Goal: Task Accomplishment & Management: Manage account settings

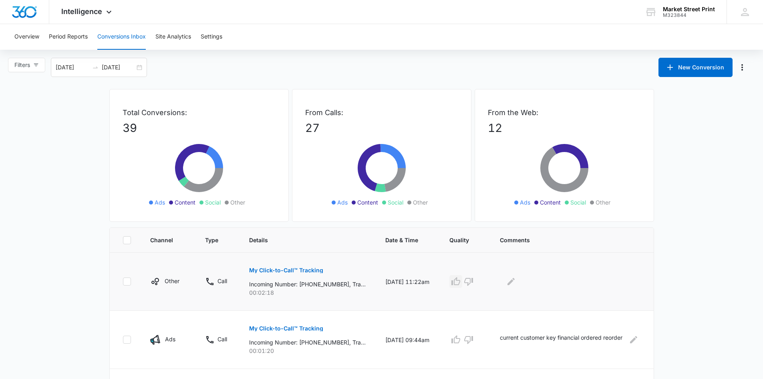
click at [460, 285] on icon "button" at bounding box center [456, 281] width 9 height 8
click at [515, 283] on icon "Edit Comments" at bounding box center [511, 281] width 7 height 7
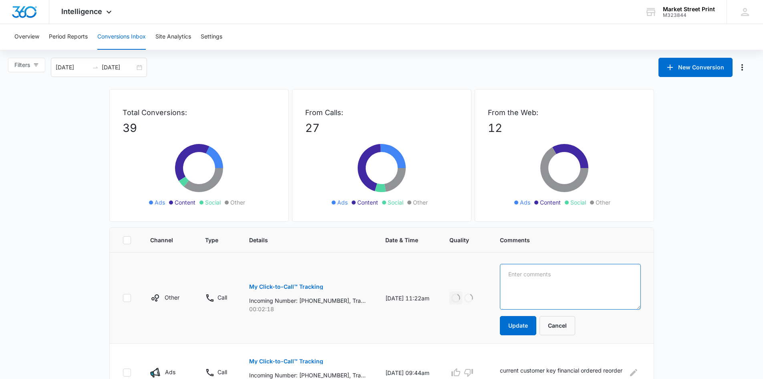
click at [522, 275] on textarea at bounding box center [570, 287] width 141 height 46
type textarea "c"
type textarea "200 brochures, customer will send artwork"
click at [527, 329] on button "Update" at bounding box center [518, 325] width 36 height 19
click at [526, 329] on button "Update" at bounding box center [518, 325] width 36 height 19
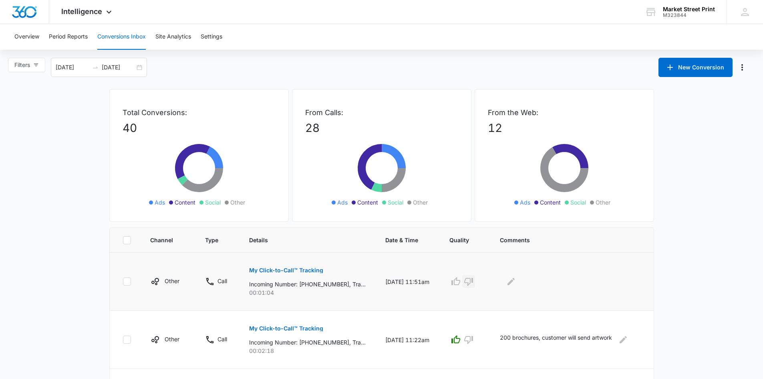
click at [474, 281] on icon "button" at bounding box center [469, 282] width 10 height 10
click at [516, 284] on icon "Edit Comments" at bounding box center [512, 282] width 10 height 10
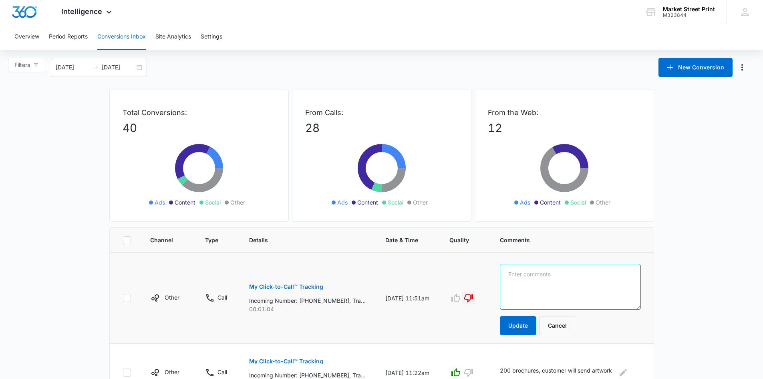
click at [521, 278] on textarea at bounding box center [570, 287] width 141 height 46
type textarea "same customer as below, follow up questioins"
click at [534, 331] on button "Update" at bounding box center [518, 325] width 36 height 19
click at [531, 329] on button "Update" at bounding box center [518, 325] width 36 height 19
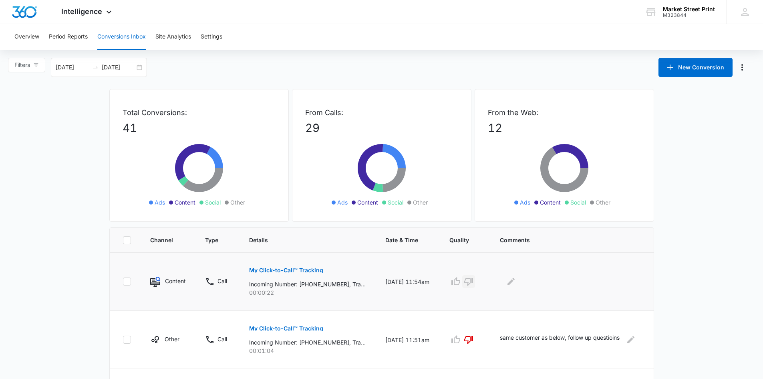
click at [473, 283] on icon "button" at bounding box center [468, 282] width 9 height 8
click at [516, 283] on icon "Edit Comments" at bounding box center [512, 282] width 10 height 10
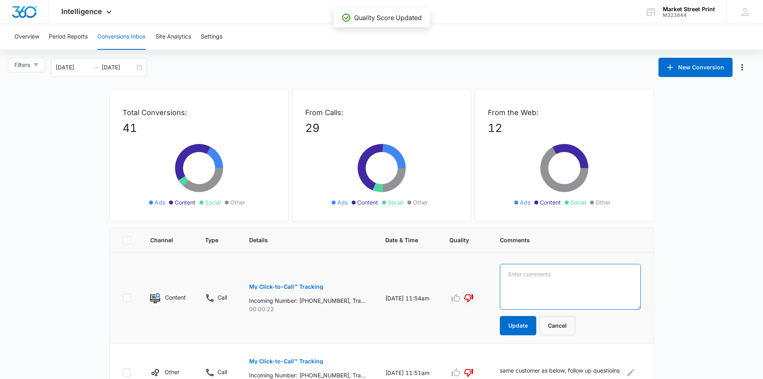
click at [521, 277] on textarea at bounding box center [570, 287] width 141 height 46
type textarea "customer was looking for silk screening"
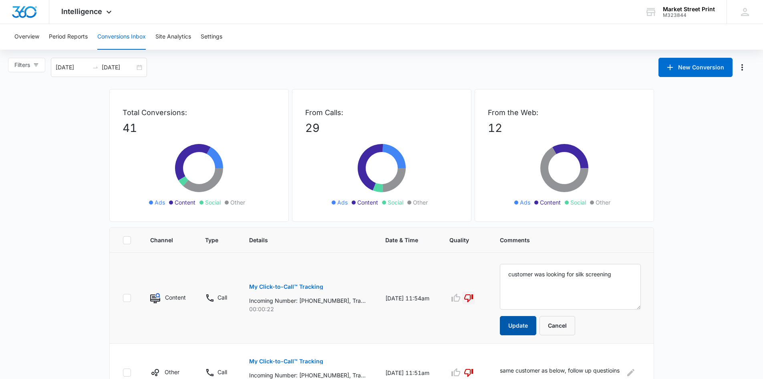
click at [523, 329] on button "Update" at bounding box center [518, 325] width 36 height 19
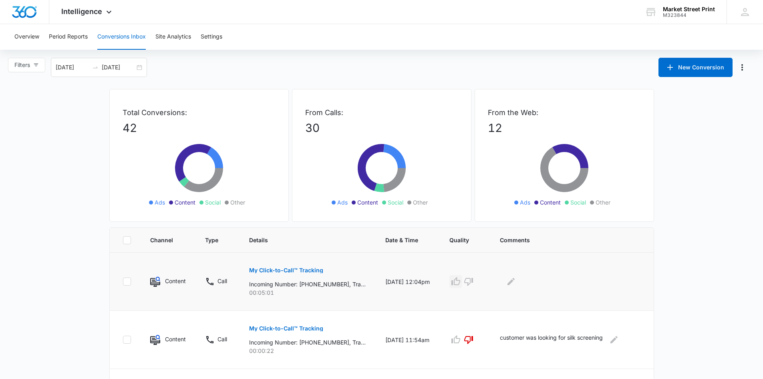
click at [460, 282] on icon "button" at bounding box center [456, 281] width 9 height 8
click at [515, 282] on icon "Edit Comments" at bounding box center [511, 281] width 7 height 7
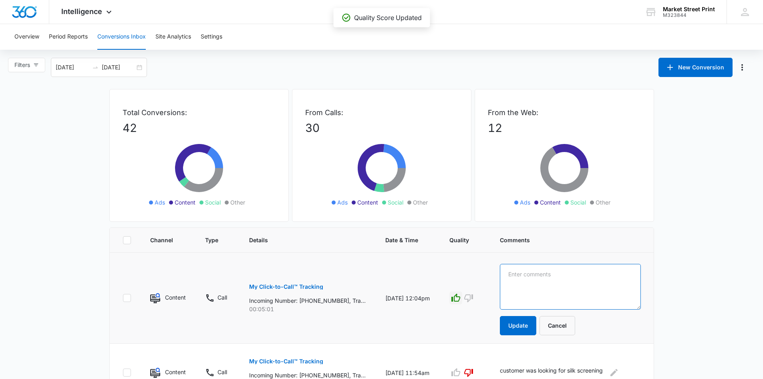
click at [519, 272] on textarea at bounding box center [570, 287] width 141 height 46
type textarea "exisiting customer wants business cards"
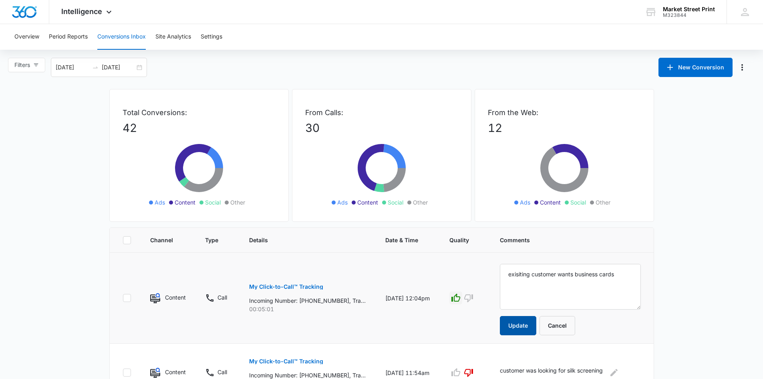
click at [533, 326] on button "Update" at bounding box center [518, 325] width 36 height 19
